Goal: Check status

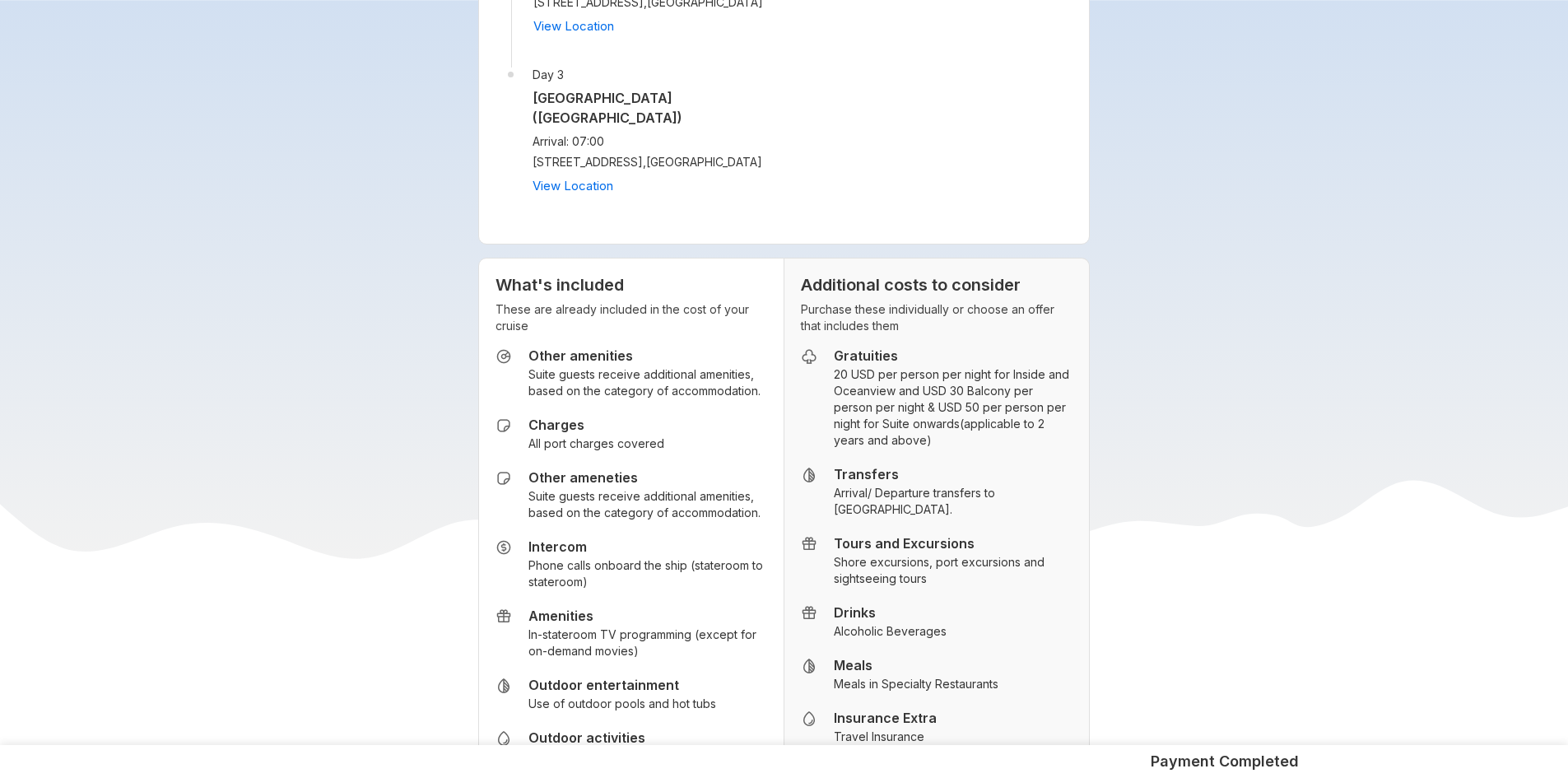
scroll to position [2536, 0]
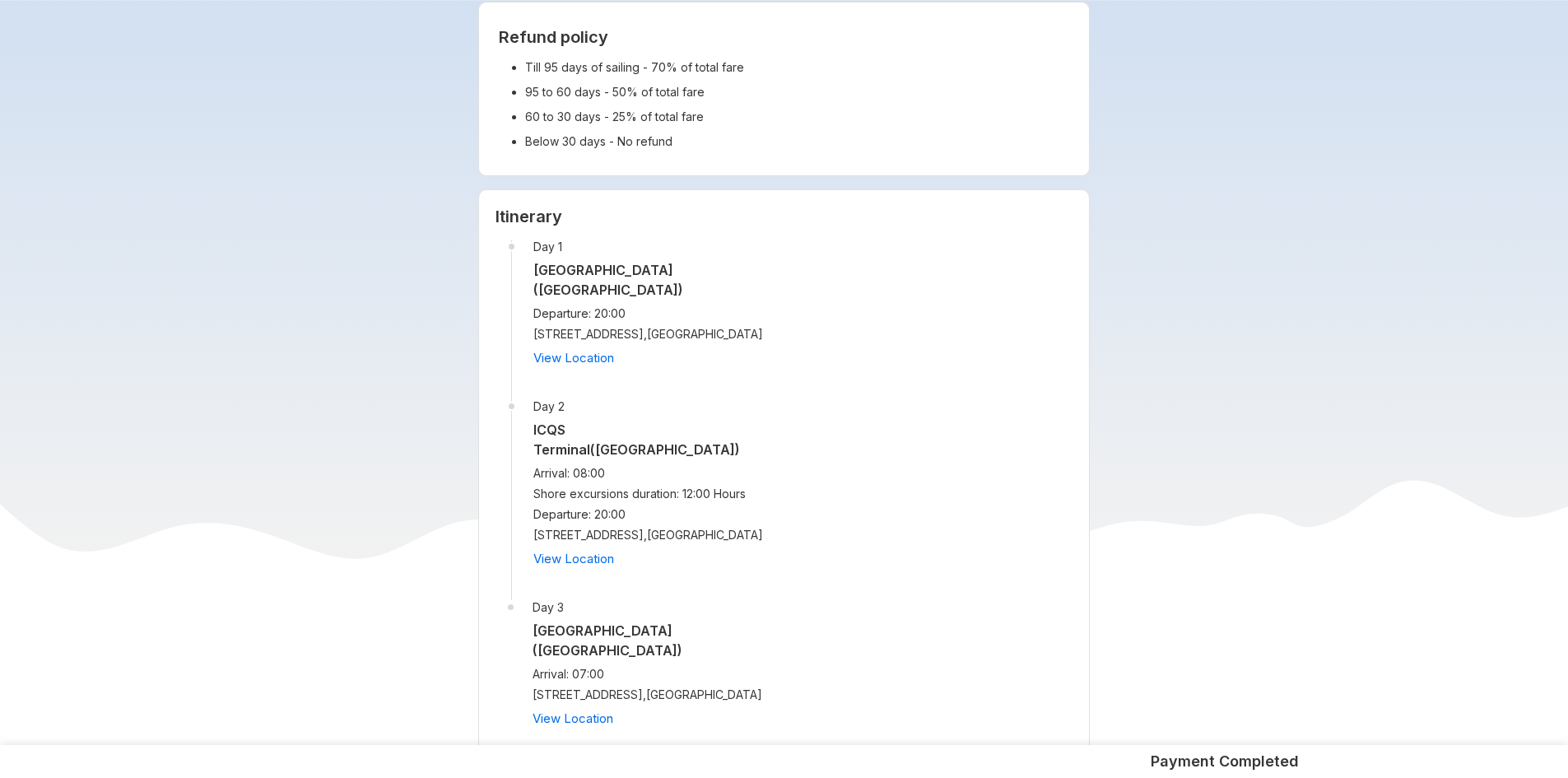
scroll to position [1878, 0]
